Goal: Transaction & Acquisition: Purchase product/service

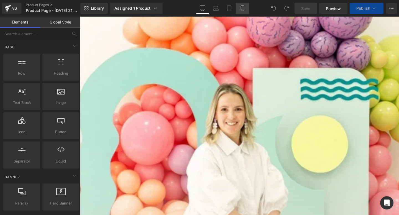
click at [243, 13] on link "Mobile" at bounding box center [242, 8] width 13 height 11
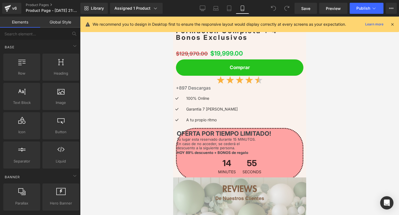
scroll to position [1880, 0]
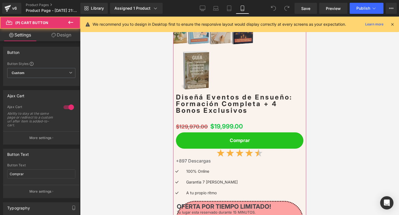
click at [235, 133] on div "Comprar (P) Cart Button" at bounding box center [238, 141] width 127 height 16
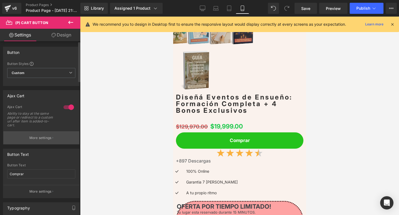
click at [44, 135] on button "More settings" at bounding box center [41, 137] width 76 height 13
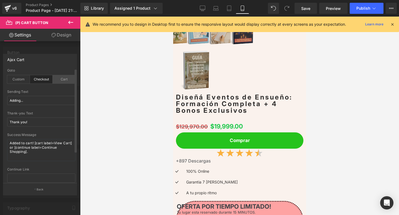
click at [61, 76] on div "Cart" at bounding box center [64, 79] width 23 height 8
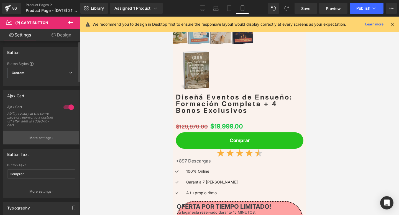
click at [40, 137] on p "More settings" at bounding box center [40, 138] width 22 height 5
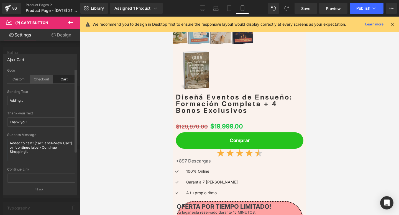
click at [44, 80] on div "Checkout" at bounding box center [41, 79] width 23 height 8
click at [25, 81] on div "Custom" at bounding box center [18, 79] width 23 height 8
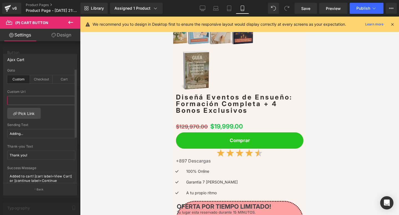
click at [34, 98] on input "text" at bounding box center [41, 100] width 68 height 9
paste input "[URL][DOMAIN_NAME]"
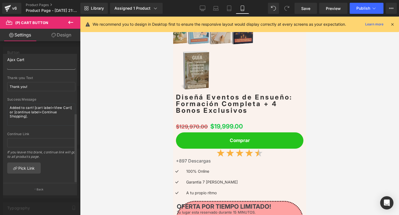
scroll to position [0, 0]
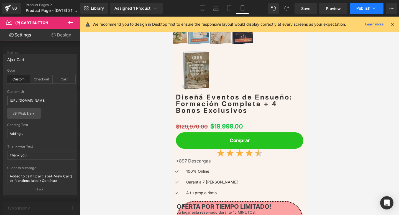
type input "[URL][DOMAIN_NAME]"
click at [368, 10] on span "Publish" at bounding box center [363, 8] width 14 height 4
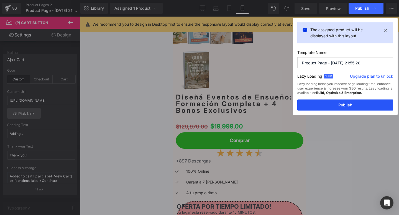
click at [308, 100] on button "Publish" at bounding box center [345, 105] width 96 height 11
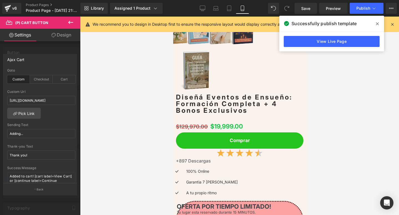
click at [377, 25] on icon at bounding box center [377, 24] width 3 height 4
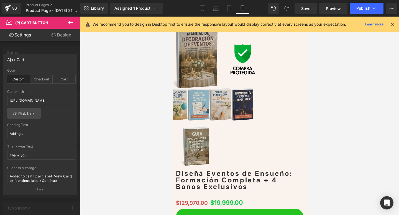
scroll to position [1763, 0]
